Goal: Obtain resource: Obtain resource

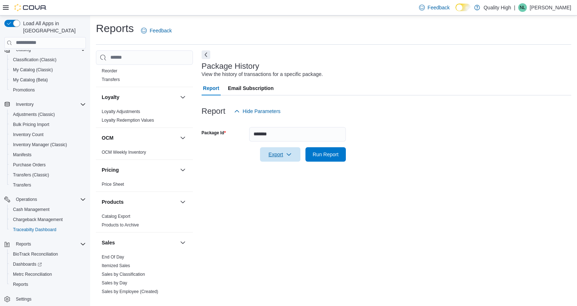
scroll to position [426, 0]
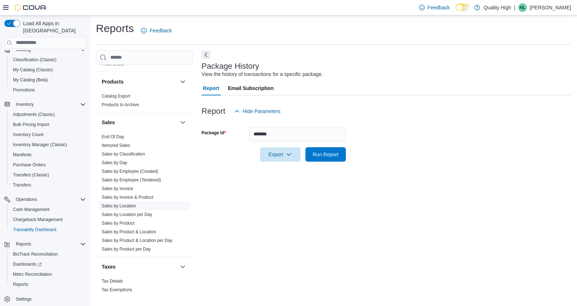
click at [112, 204] on link "Sales by Location" at bounding box center [119, 206] width 34 height 5
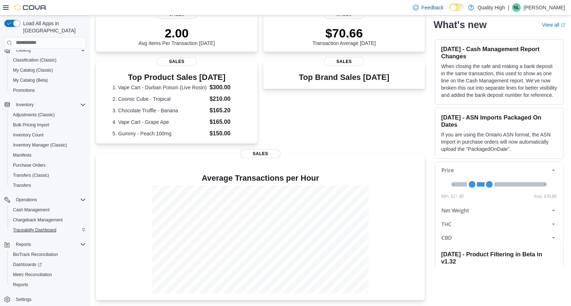
scroll to position [72, 0]
click at [23, 238] on div "Reports BioTrack Reconciliation Dashboards Metrc Reconciliation Reports" at bounding box center [44, 264] width 81 height 53
click at [23, 241] on span "Reports" at bounding box center [23, 244] width 15 height 6
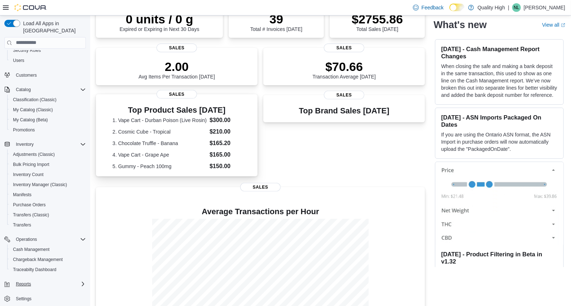
scroll to position [163, 0]
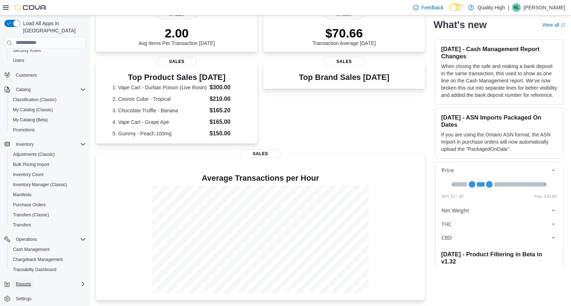
click at [21, 281] on span "Reports" at bounding box center [23, 284] width 15 height 6
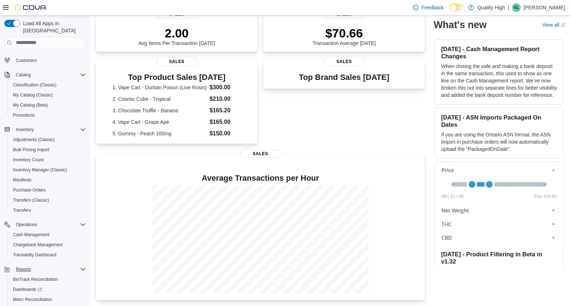
scroll to position [72, 0]
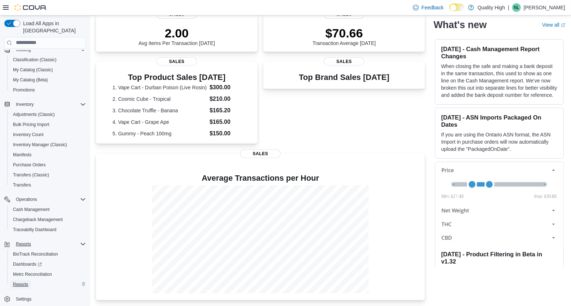
click at [21, 282] on span "Reports" at bounding box center [20, 285] width 15 height 6
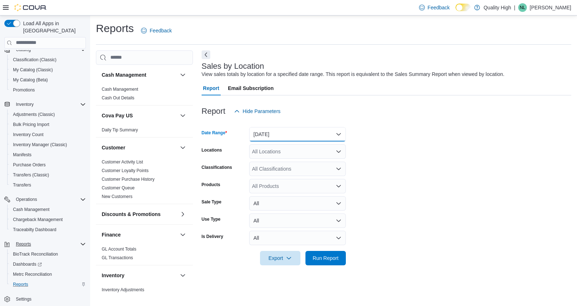
click at [337, 132] on button "[DATE]" at bounding box center [297, 134] width 97 height 14
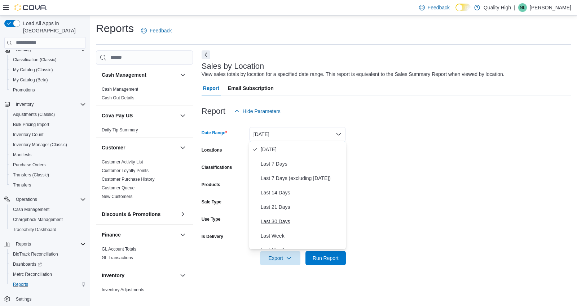
scroll to position [108, 0]
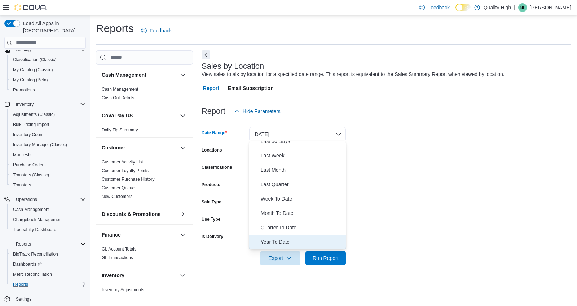
click at [278, 241] on span "Year To Date" at bounding box center [302, 242] width 82 height 9
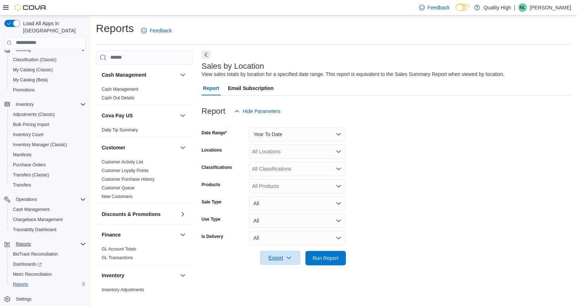
click at [272, 257] on span "Export" at bounding box center [280, 258] width 32 height 14
click at [284, 213] on span "Export to Excel" at bounding box center [281, 215] width 32 height 6
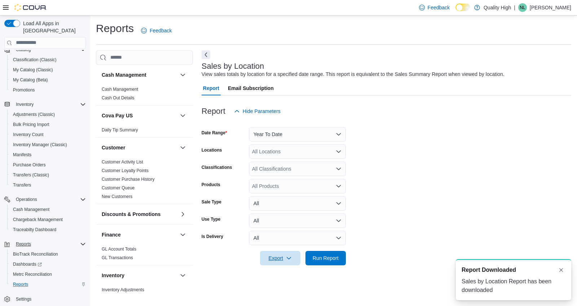
scroll to position [0, 0]
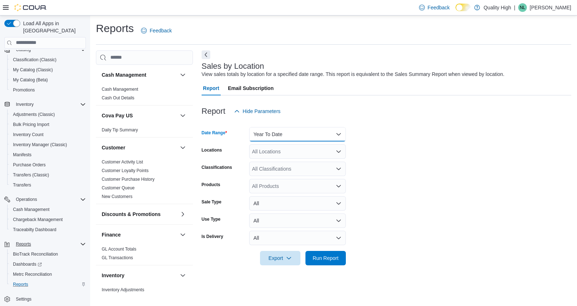
click at [336, 133] on button "Year To Date" at bounding box center [297, 134] width 97 height 14
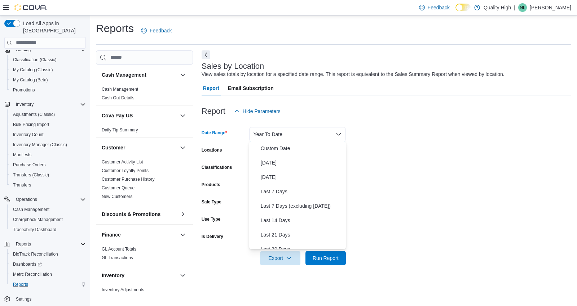
scroll to position [108, 0]
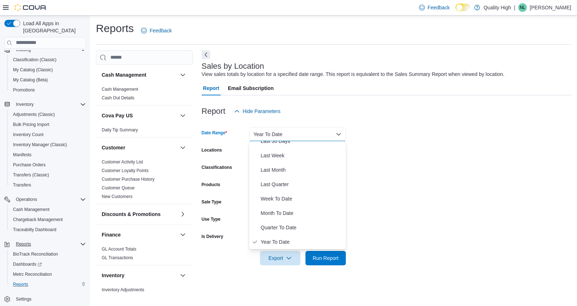
click at [414, 121] on div at bounding box center [385, 123] width 369 height 9
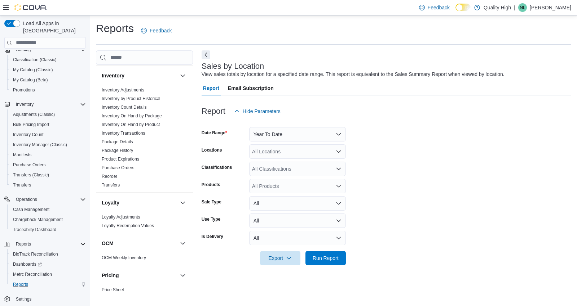
scroll to position [200, 0]
click at [405, 175] on form "Date Range Year To Date Locations All Locations Classifications All Classificat…" at bounding box center [385, 192] width 369 height 147
click at [386, 26] on div "Reports Feedback" at bounding box center [333, 30] width 475 height 19
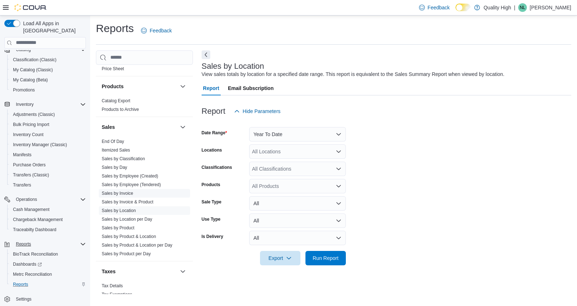
scroll to position [400, 0]
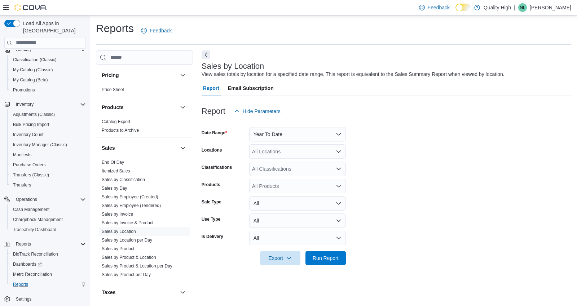
click at [440, 117] on div "Report Hide Parameters" at bounding box center [385, 111] width 369 height 14
click at [154, 238] on span "Sales by Location per Day" at bounding box center [144, 240] width 91 height 9
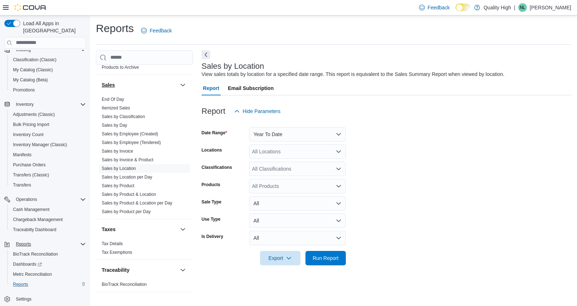
scroll to position [466, 0]
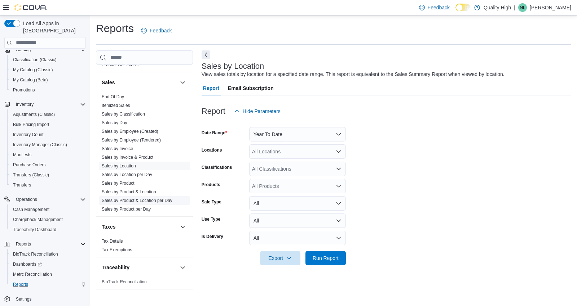
click at [161, 200] on link "Sales by Product & Location per Day" at bounding box center [137, 200] width 71 height 5
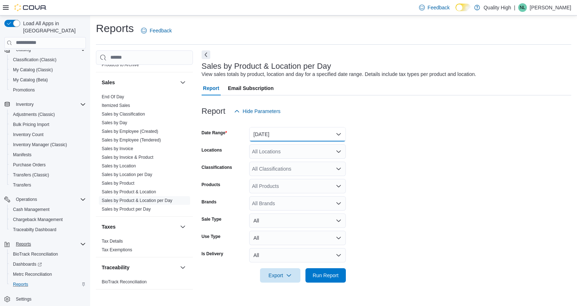
click at [339, 130] on button "[DATE]" at bounding box center [297, 134] width 97 height 14
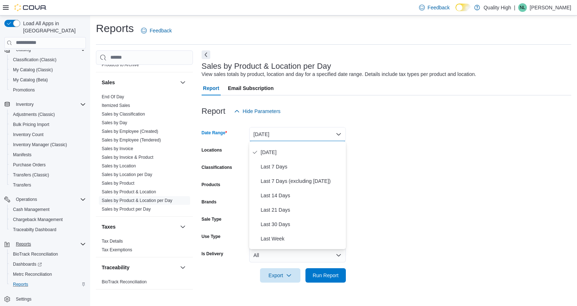
scroll to position [108, 0]
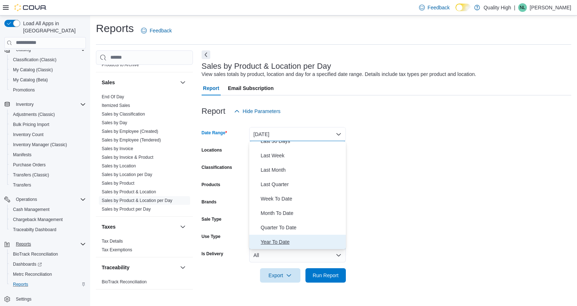
click at [279, 240] on span "Year To Date" at bounding box center [302, 242] width 82 height 9
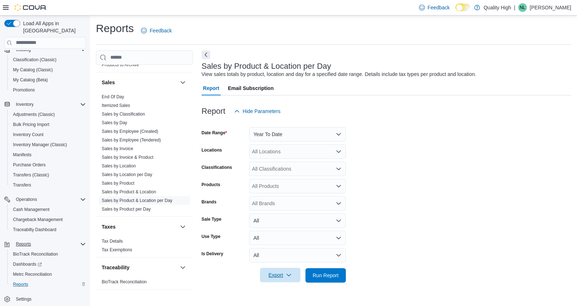
click at [276, 274] on span "Export" at bounding box center [280, 275] width 32 height 14
click at [275, 231] on span "Export to Excel" at bounding box center [281, 232] width 32 height 6
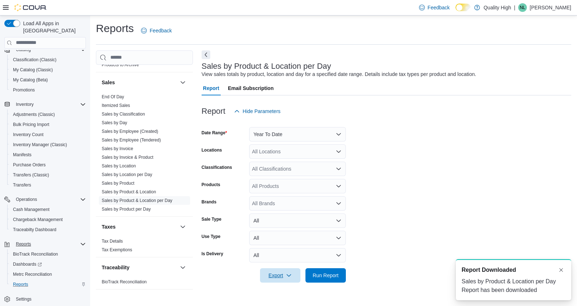
scroll to position [0, 0]
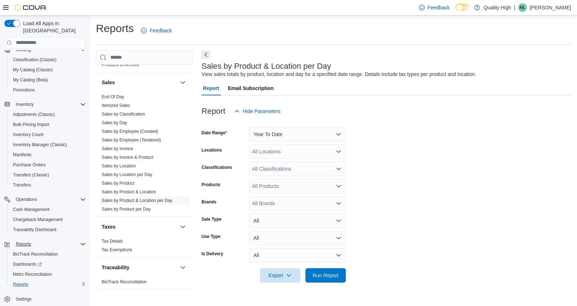
click at [382, 191] on form "Date Range Year To Date Locations All Locations Classifications All Classificat…" at bounding box center [385, 201] width 369 height 164
click at [380, 139] on form "Date Range Year To Date Locations All Locations Classifications All Classificat…" at bounding box center [385, 201] width 369 height 164
click at [125, 207] on link "Sales by Product per Day" at bounding box center [126, 209] width 49 height 5
click at [119, 181] on link "Sales by Product" at bounding box center [118, 183] width 33 height 5
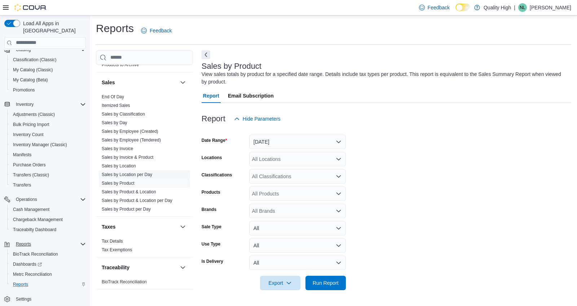
click at [134, 172] on link "Sales by Location per Day" at bounding box center [127, 174] width 50 height 5
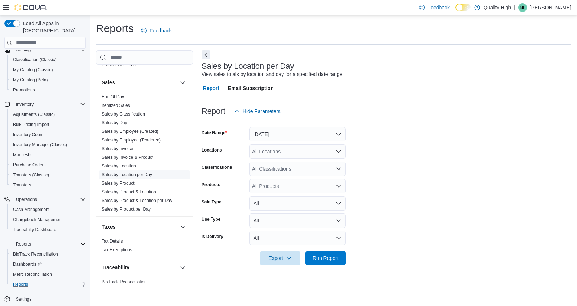
click at [135, 172] on link "Sales by Location per Day" at bounding box center [127, 174] width 50 height 5
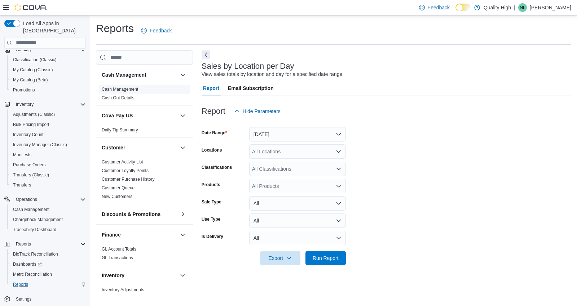
click at [117, 88] on link "Cash Management" at bounding box center [120, 89] width 36 height 5
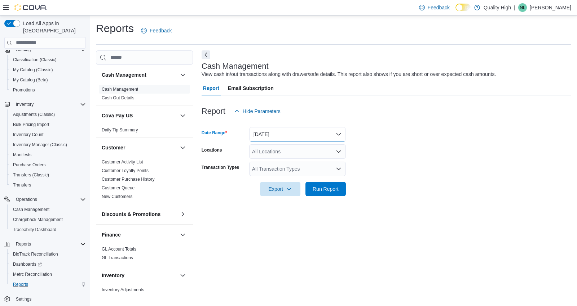
click at [338, 132] on button "Today" at bounding box center [297, 134] width 97 height 14
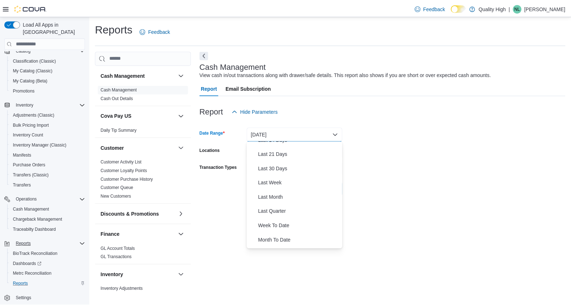
scroll to position [108, 0]
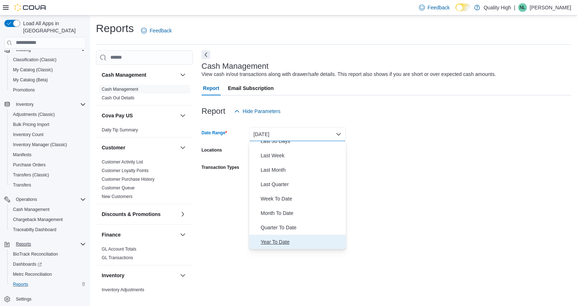
click at [284, 244] on span "Year To Date" at bounding box center [302, 242] width 82 height 9
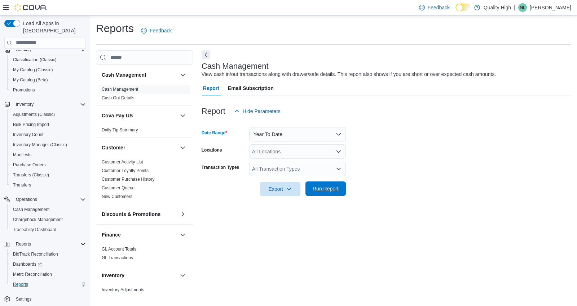
click at [319, 187] on span "Run Report" at bounding box center [325, 188] width 26 height 7
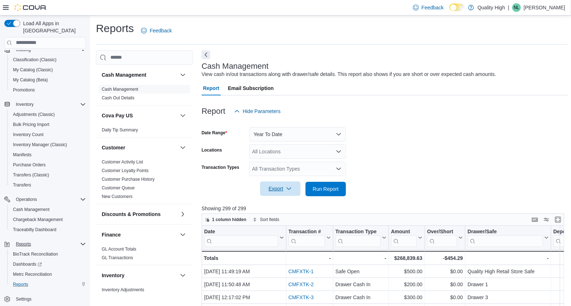
click at [275, 190] on span "Export" at bounding box center [280, 189] width 32 height 14
click at [279, 204] on span "Export to Excel" at bounding box center [281, 203] width 32 height 6
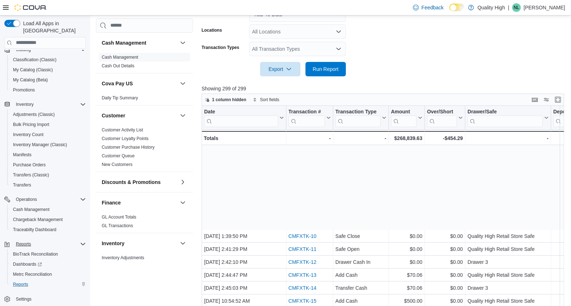
scroll to position [40, 0]
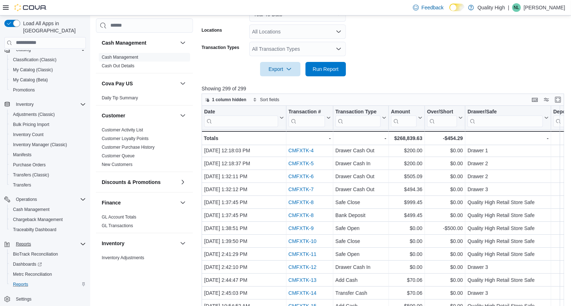
drag, startPoint x: 390, startPoint y: 66, endPoint x: 382, endPoint y: 69, distance: 8.9
click at [390, 66] on form "Date Range Year To Date Locations All Locations Transaction Types All Transacti…" at bounding box center [384, 38] width 366 height 78
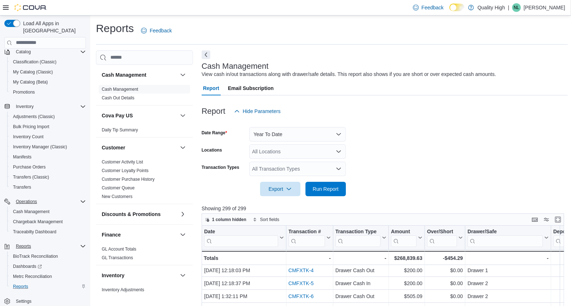
scroll to position [72, 0]
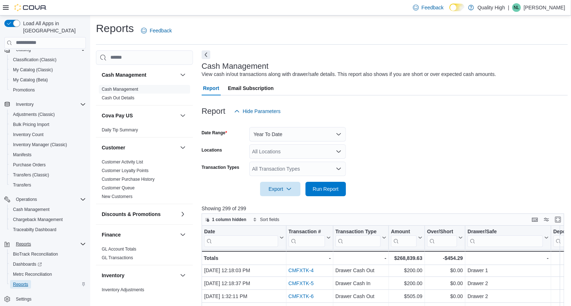
click at [15, 282] on span "Reports" at bounding box center [20, 285] width 15 height 6
click at [19, 282] on span "Reports" at bounding box center [20, 285] width 15 height 6
click at [206, 53] on button "Next" at bounding box center [205, 54] width 9 height 9
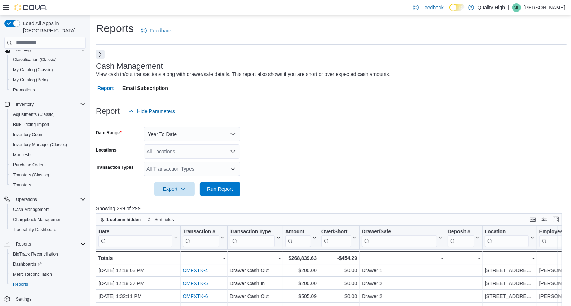
click at [101, 53] on button "Next" at bounding box center [100, 54] width 9 height 9
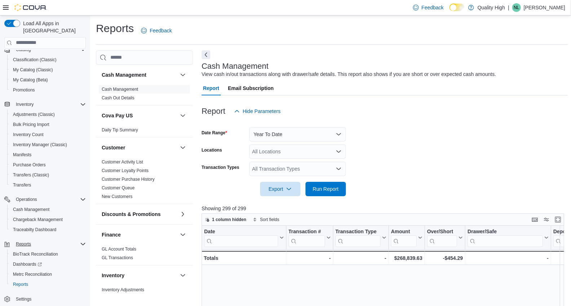
scroll to position [280, 0]
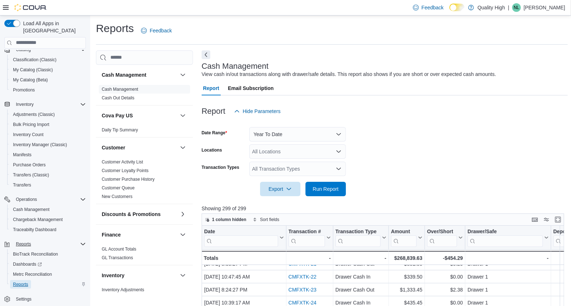
click at [16, 282] on span "Reports" at bounding box center [20, 285] width 15 height 6
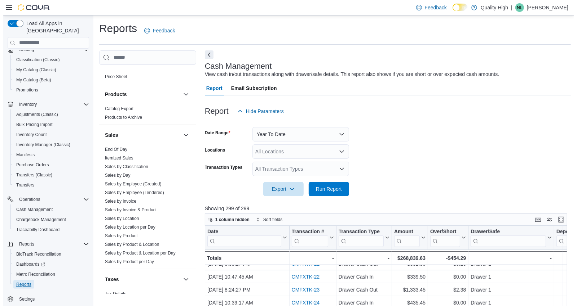
scroll to position [414, 0]
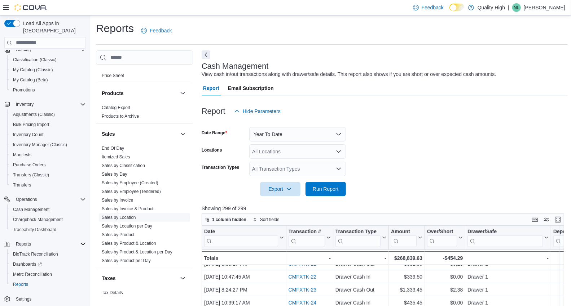
click at [118, 215] on link "Sales by Location" at bounding box center [119, 217] width 34 height 5
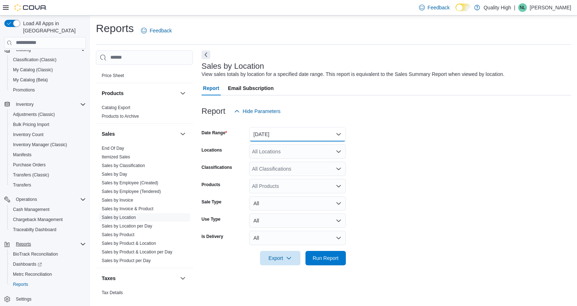
click at [340, 130] on button "[DATE]" at bounding box center [297, 134] width 97 height 14
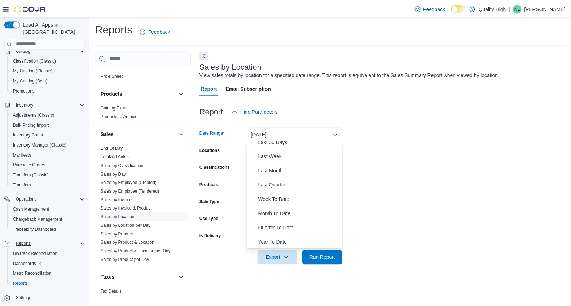
scroll to position [108, 0]
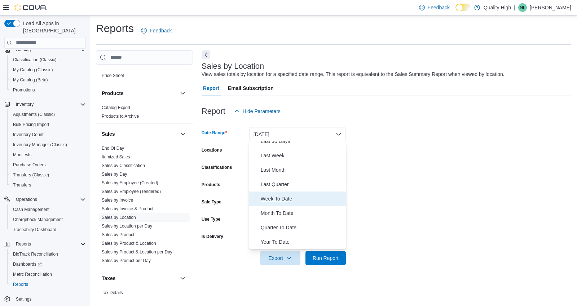
click at [283, 199] on span "Week To Date" at bounding box center [302, 199] width 82 height 9
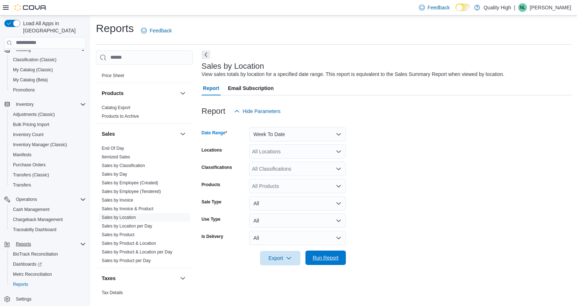
click at [321, 258] on span "Run Report" at bounding box center [325, 257] width 26 height 7
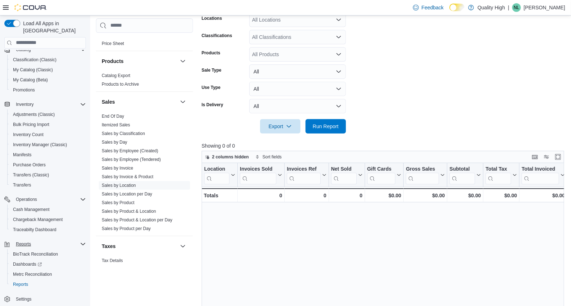
scroll to position [67, 0]
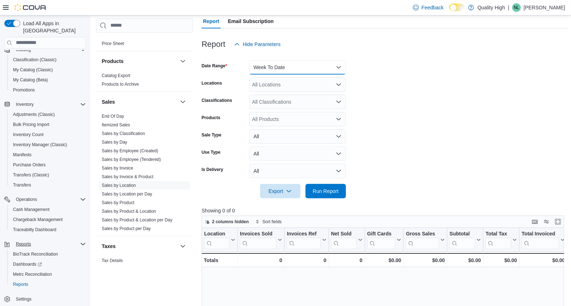
click at [337, 66] on button "Week To Date" at bounding box center [297, 67] width 97 height 14
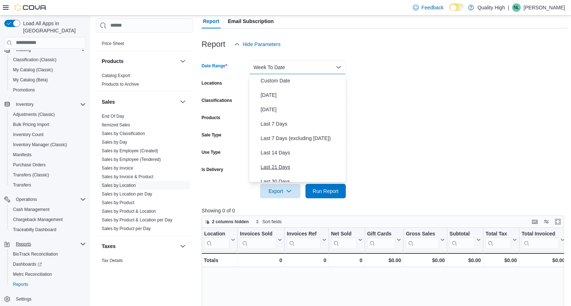
scroll to position [0, 0]
click at [431, 76] on form "Date Range Week To Date Locations All Locations Classifications All Classificat…" at bounding box center [384, 125] width 366 height 147
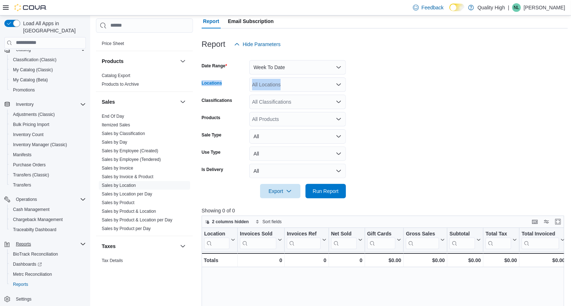
click at [336, 85] on icon "Open list of options" at bounding box center [339, 85] width 6 height 6
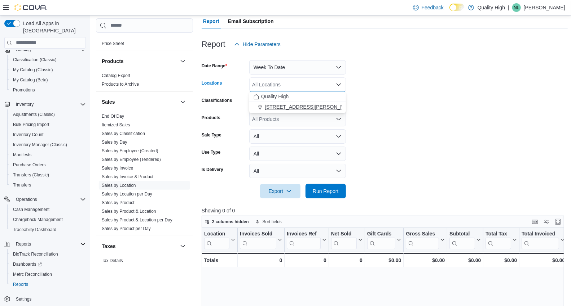
click at [284, 103] on span "25 Beekman Ave" at bounding box center [311, 106] width 92 height 7
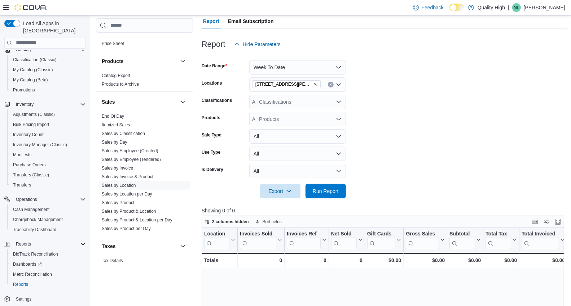
click at [423, 99] on form "Date Range Week To Date Locations 25 Beekman Ave Classifications All Classifica…" at bounding box center [384, 125] width 366 height 147
click at [327, 191] on span "Run Report" at bounding box center [325, 190] width 26 height 7
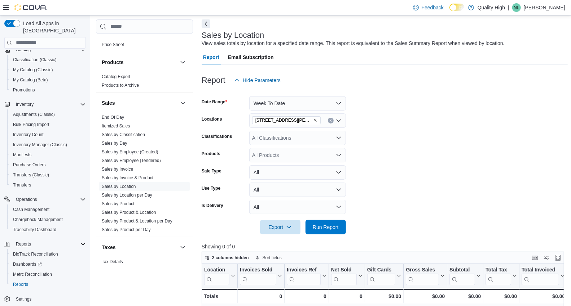
scroll to position [27, 0]
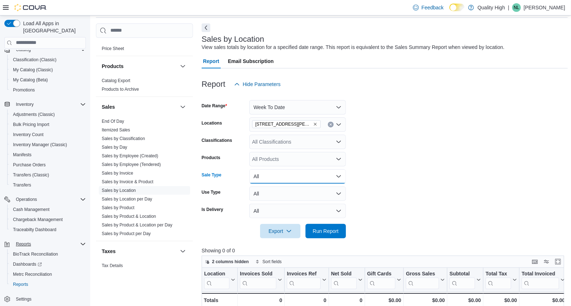
click at [339, 177] on button "All" at bounding box center [297, 176] width 97 height 14
click at [338, 177] on button "All" at bounding box center [297, 176] width 97 height 14
drag, startPoint x: 377, startPoint y: 152, endPoint x: 368, endPoint y: 132, distance: 21.5
click at [377, 152] on form "Date Range Week To Date Locations 25 Beekman Ave Classifications All Classifica…" at bounding box center [384, 165] width 366 height 147
click at [338, 107] on button "Week To Date" at bounding box center [297, 107] width 97 height 14
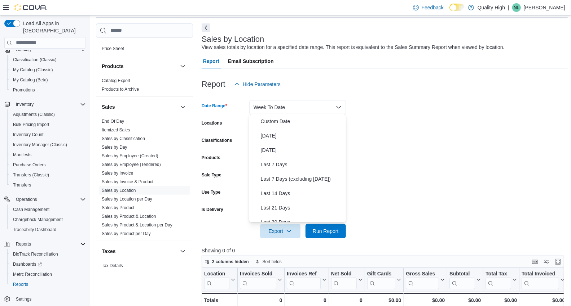
scroll to position [108, 0]
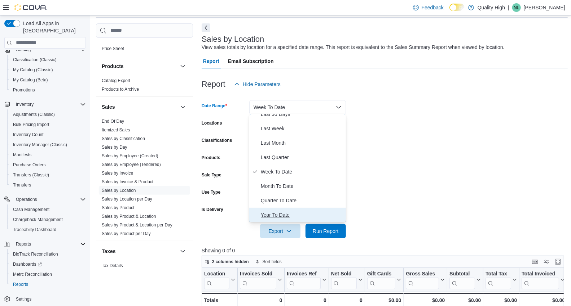
click at [273, 213] on span "Year To Date" at bounding box center [302, 215] width 82 height 9
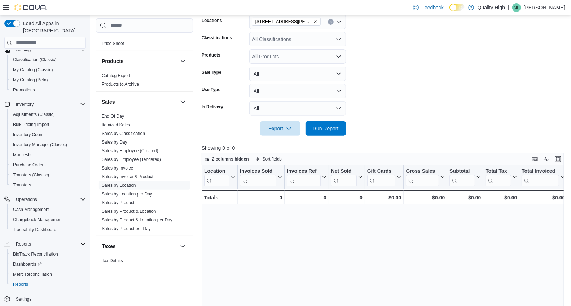
scroll to position [147, 0]
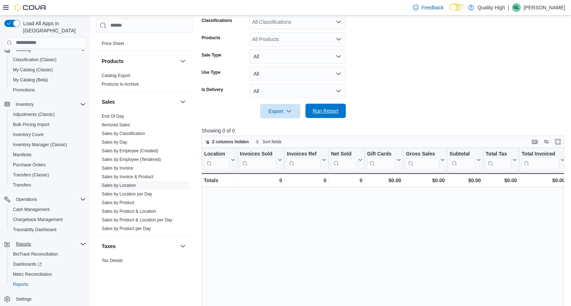
click at [319, 111] on span "Run Report" at bounding box center [325, 110] width 26 height 7
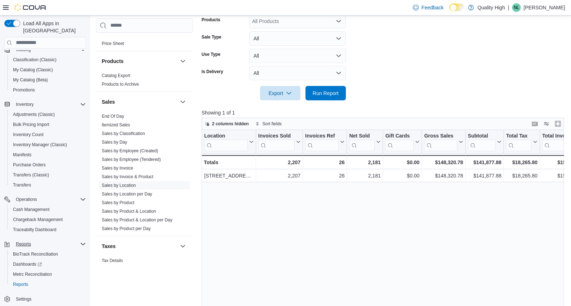
scroll to position [27, 0]
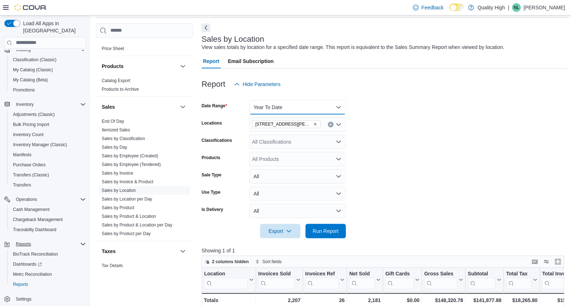
click at [339, 105] on button "Year To Date" at bounding box center [297, 107] width 97 height 14
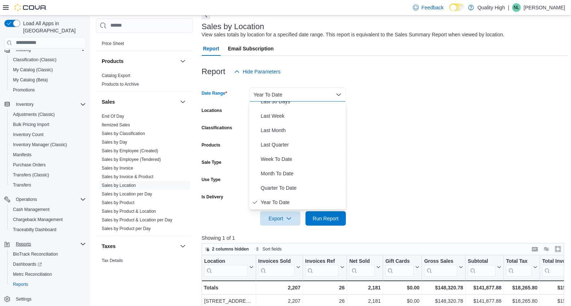
scroll to position [40, 0]
click at [273, 201] on span "Year To Date" at bounding box center [302, 202] width 82 height 9
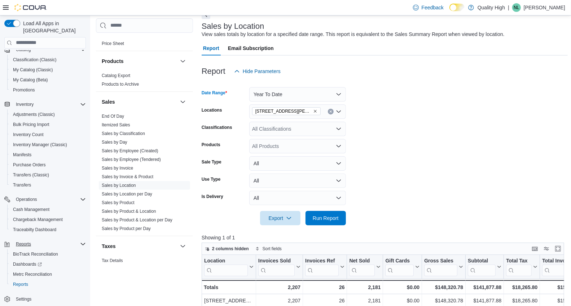
click at [362, 123] on form "Date Range Year To Date Locations 25 Beekman Ave Classifications All Classifica…" at bounding box center [384, 152] width 366 height 147
drag, startPoint x: 320, startPoint y: 219, endPoint x: 372, endPoint y: 177, distance: 66.6
click at [319, 217] on span "Run Report" at bounding box center [325, 218] width 26 height 7
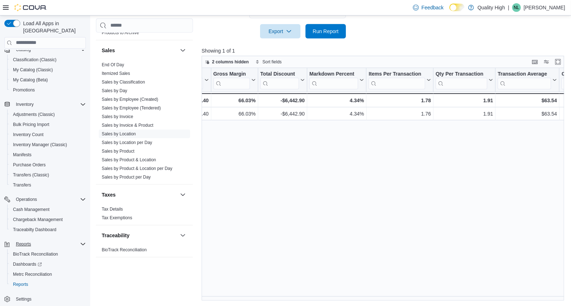
scroll to position [0, 456]
click at [123, 141] on link "Sales by Location per Day" at bounding box center [127, 142] width 50 height 5
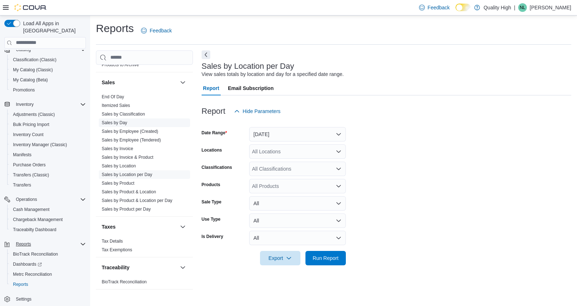
click at [115, 121] on link "Sales by Day" at bounding box center [115, 122] width 26 height 5
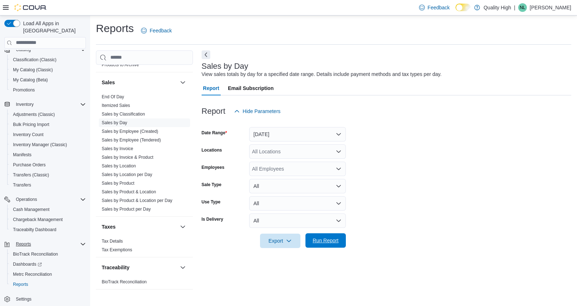
click at [317, 242] on span "Run Report" at bounding box center [325, 240] width 26 height 7
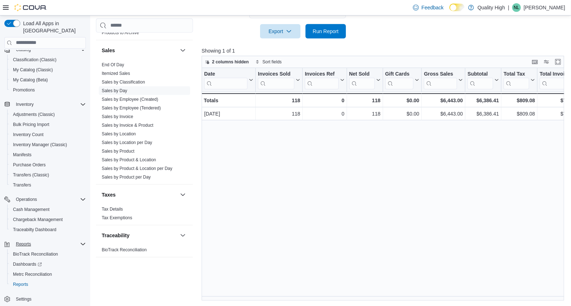
scroll to position [49, 0]
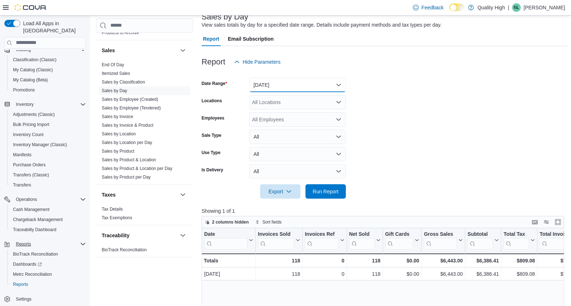
click at [337, 84] on button "[DATE]" at bounding box center [297, 85] width 97 height 14
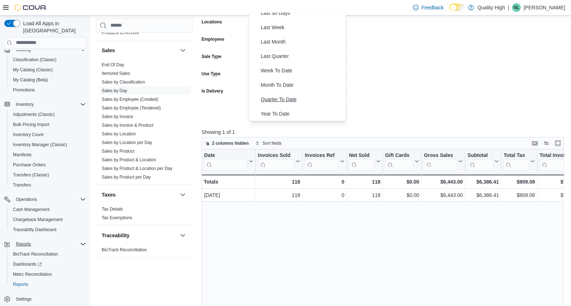
scroll to position [170, 0]
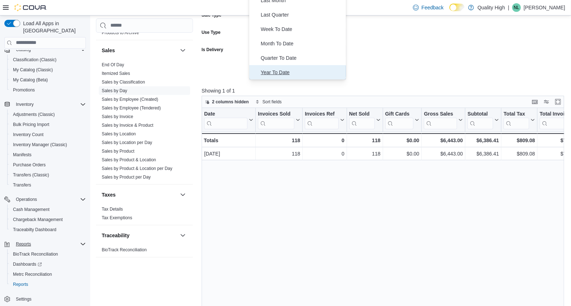
click at [279, 70] on span "Year To Date" at bounding box center [302, 72] width 82 height 9
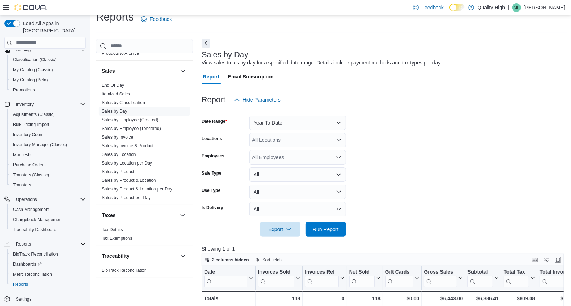
scroll to position [9, 0]
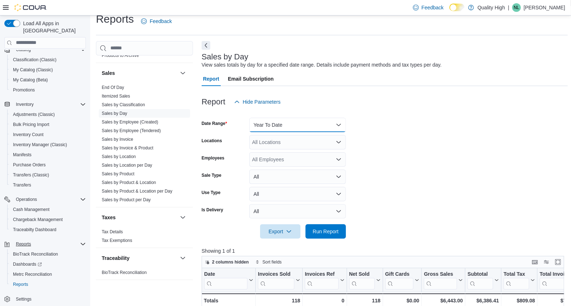
click at [338, 121] on button "Year To Date" at bounding box center [297, 125] width 97 height 14
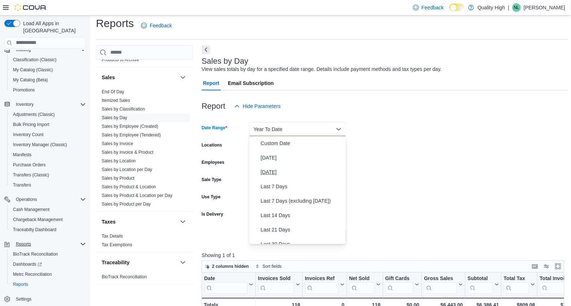
scroll to position [0, 0]
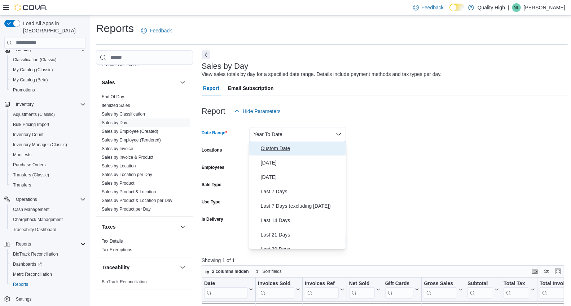
click at [284, 152] on span "Custom Date" at bounding box center [302, 148] width 82 height 9
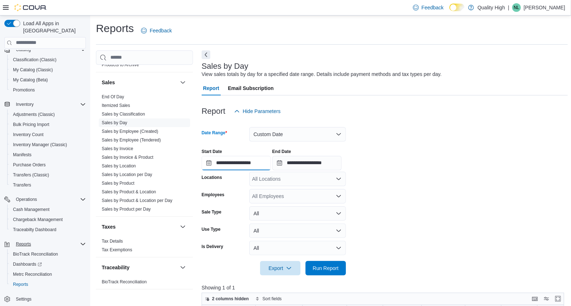
click at [249, 165] on input "**********" at bounding box center [235, 163] width 69 height 14
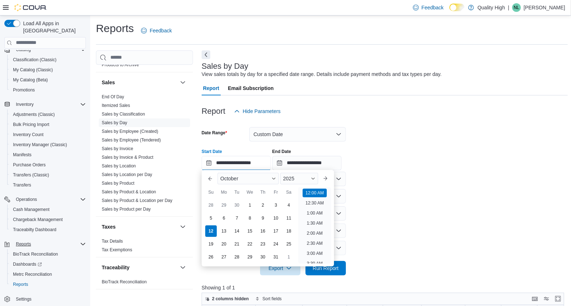
scroll to position [22, 0]
click at [211, 177] on button "Previous Month" at bounding box center [210, 179] width 12 height 12
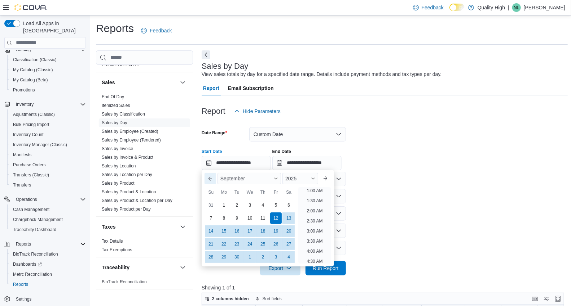
scroll to position [1, 0]
click at [210, 177] on button "Previous Month" at bounding box center [210, 179] width 12 height 12
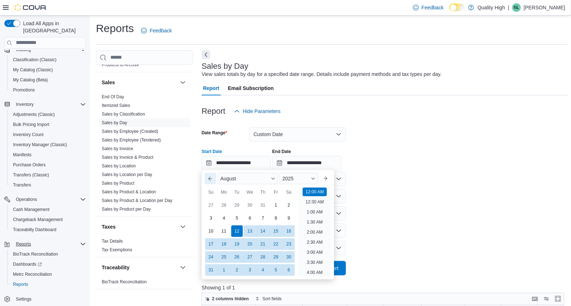
click at [210, 177] on button "Previous Month" at bounding box center [210, 179] width 12 height 12
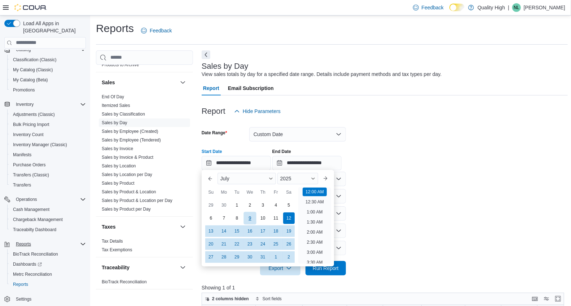
click at [249, 218] on div "9" at bounding box center [249, 218] width 13 height 13
type input "**********"
click at [426, 178] on form "**********" at bounding box center [384, 197] width 366 height 157
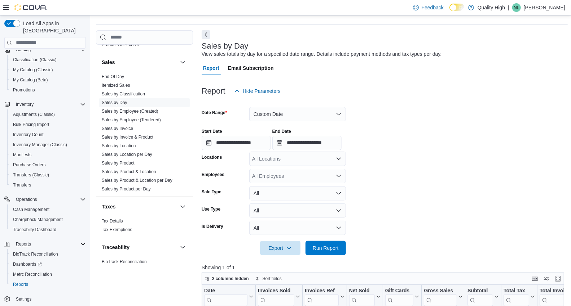
scroll to position [80, 0]
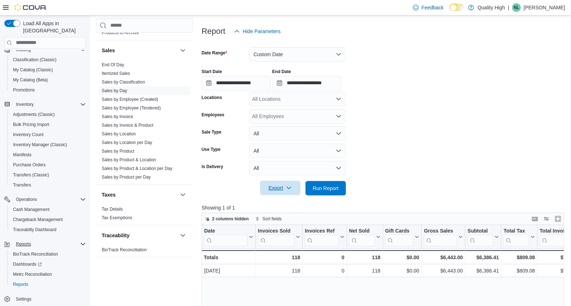
click at [274, 186] on span "Export" at bounding box center [280, 188] width 32 height 14
click at [323, 187] on span "Run Report" at bounding box center [325, 188] width 26 height 7
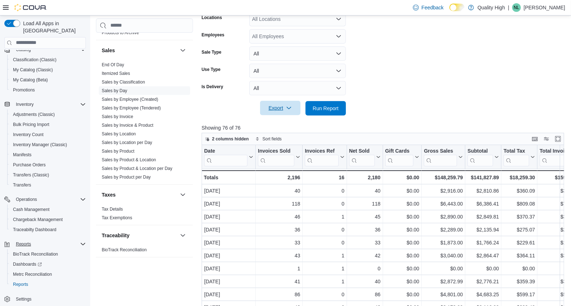
click at [275, 109] on span "Export" at bounding box center [280, 108] width 32 height 14
click at [282, 120] on span "Export to Excel" at bounding box center [281, 123] width 32 height 6
